Goal: Navigation & Orientation: Find specific page/section

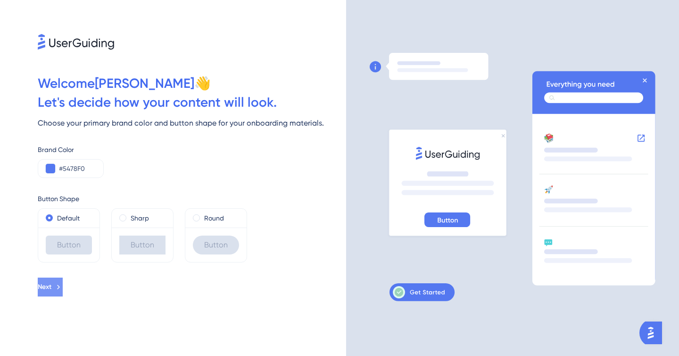
click at [63, 290] on icon at bounding box center [58, 287] width 8 height 8
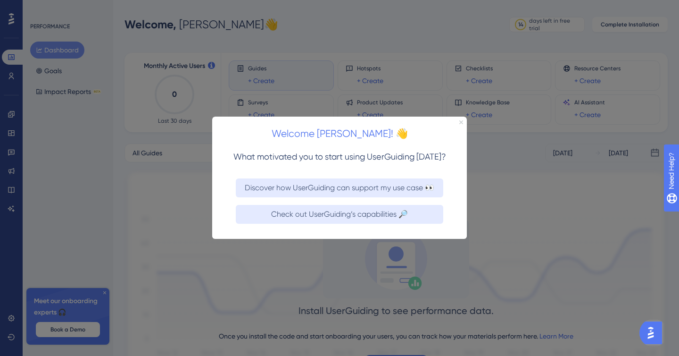
click at [460, 124] on icon "Close Preview" at bounding box center [462, 122] width 4 height 4
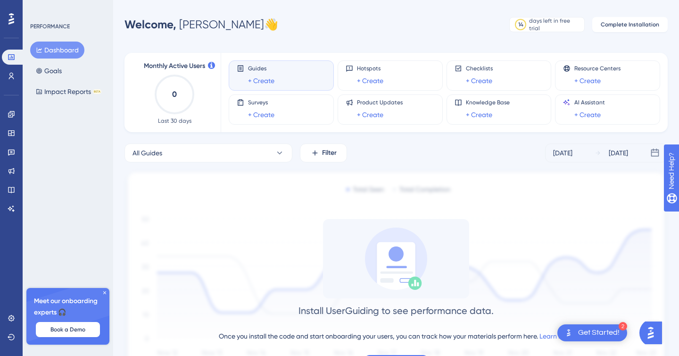
click at [12, 19] on icon at bounding box center [11, 18] width 6 height 11
click at [11, 196] on link at bounding box center [11, 189] width 19 height 15
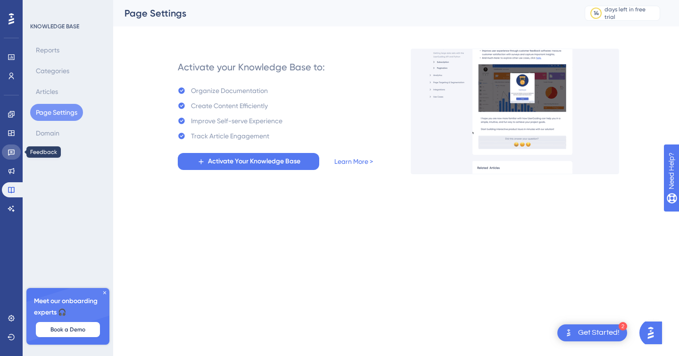
click at [11, 157] on link at bounding box center [11, 151] width 19 height 15
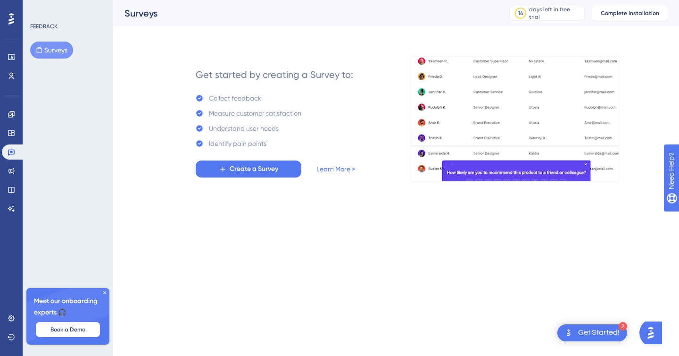
click at [34, 48] on button "Surveys" at bounding box center [51, 50] width 43 height 17
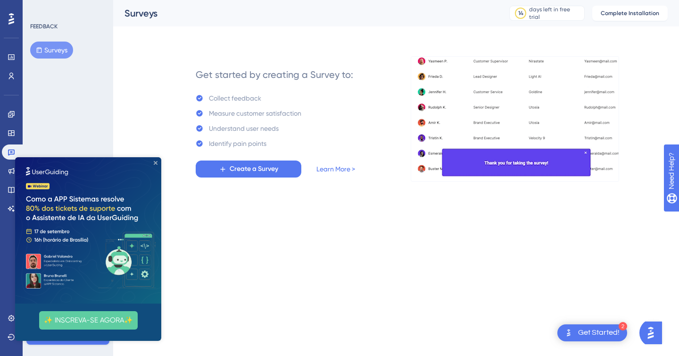
click at [155, 163] on icon "Close Preview" at bounding box center [156, 163] width 4 height 4
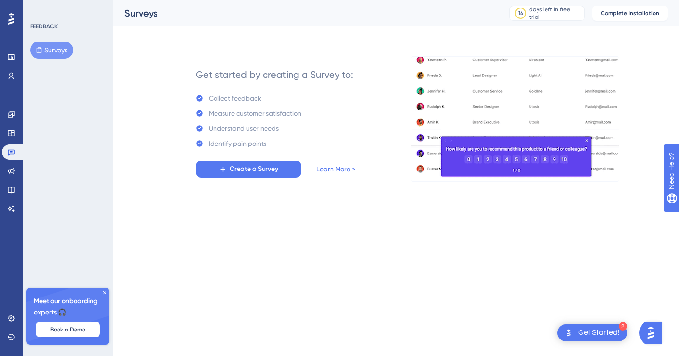
click at [12, 65] on div "Performance Users" at bounding box center [11, 67] width 19 height 34
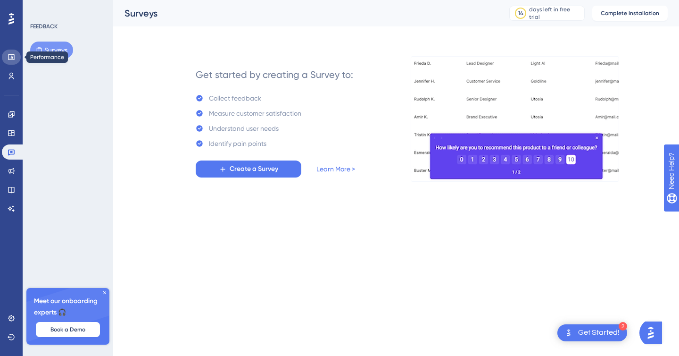
click at [10, 62] on link at bounding box center [11, 57] width 19 height 15
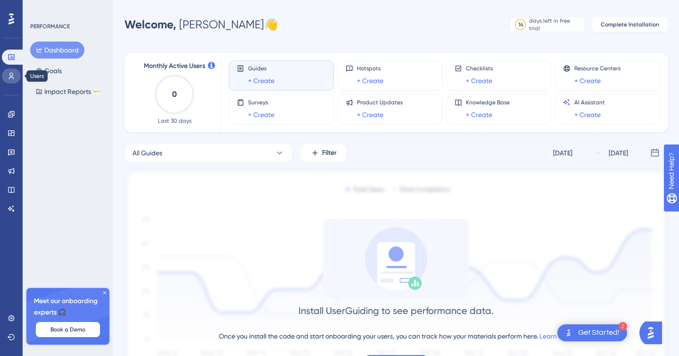
click at [10, 76] on icon at bounding box center [12, 76] width 8 height 8
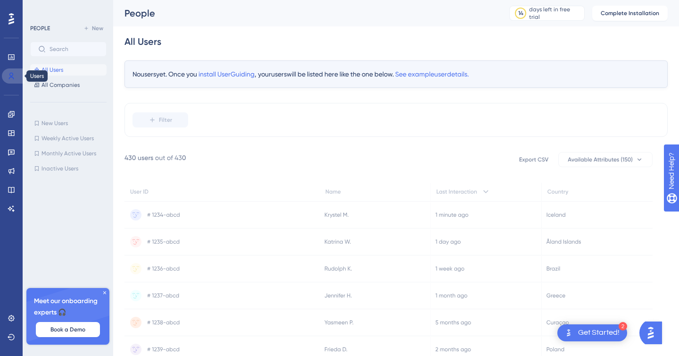
click at [10, 78] on icon at bounding box center [12, 76] width 8 height 8
click at [5, 109] on link at bounding box center [11, 114] width 19 height 15
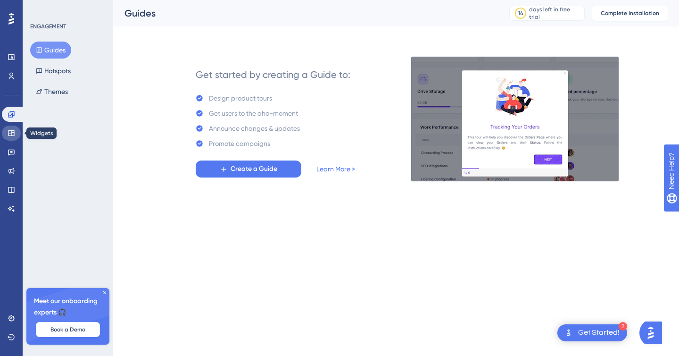
click at [10, 131] on icon at bounding box center [11, 133] width 6 height 6
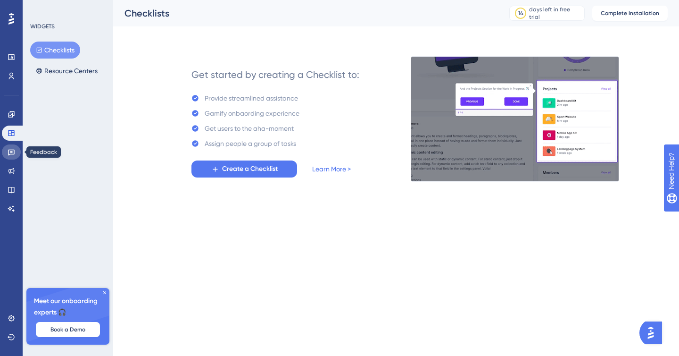
click at [11, 151] on icon at bounding box center [12, 152] width 8 height 8
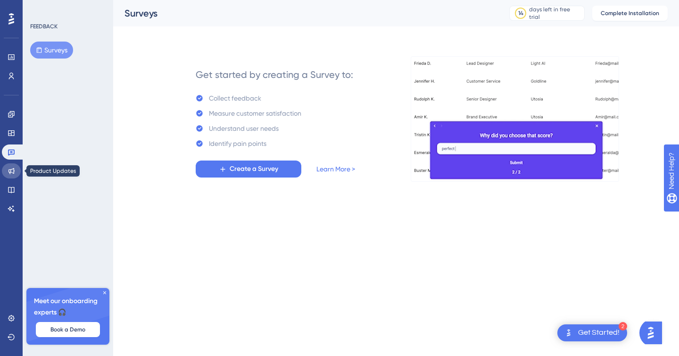
click at [11, 168] on icon at bounding box center [12, 171] width 8 height 8
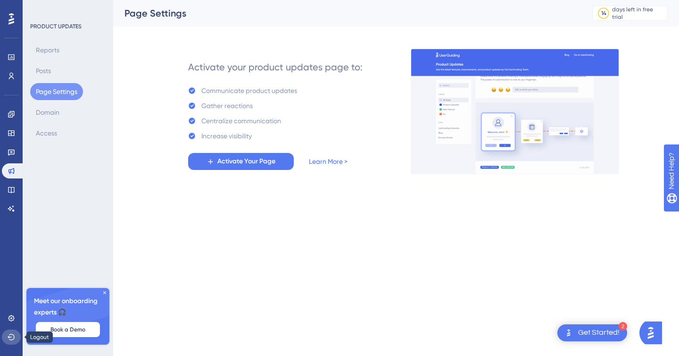
click at [14, 340] on icon at bounding box center [12, 337] width 8 height 8
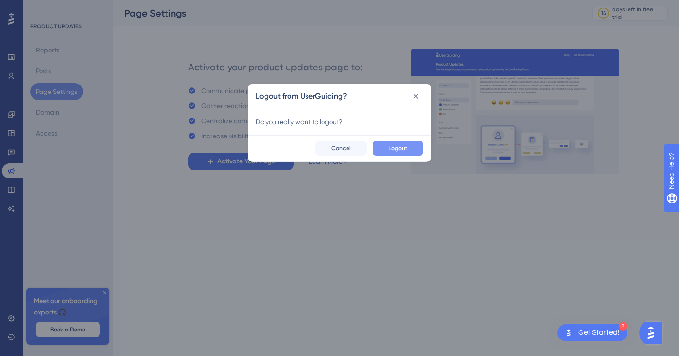
click at [384, 149] on button "Logout" at bounding box center [398, 148] width 51 height 15
